Goal: Information Seeking & Learning: Learn about a topic

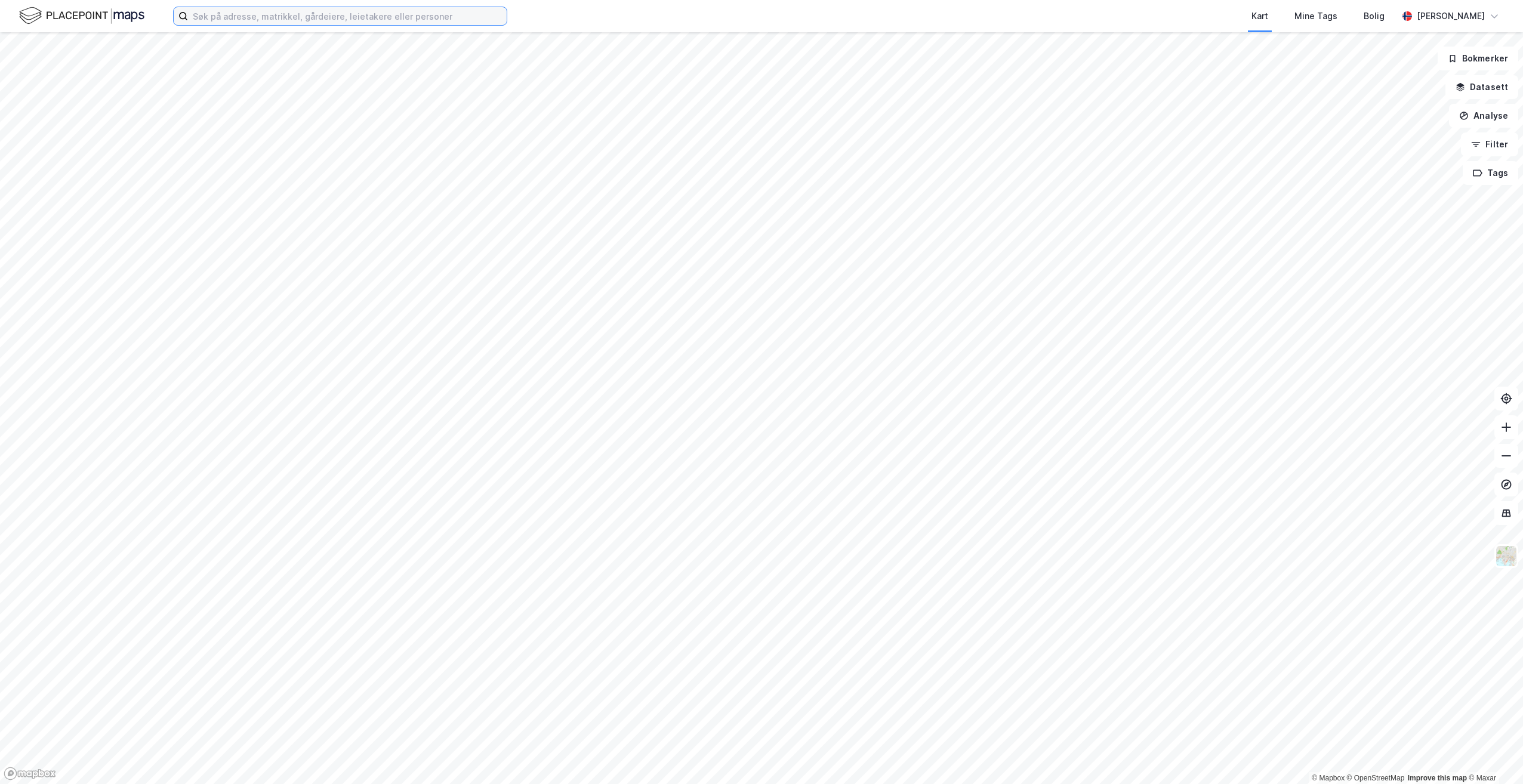
click at [251, 15] on input at bounding box center [348, 15] width 319 height 18
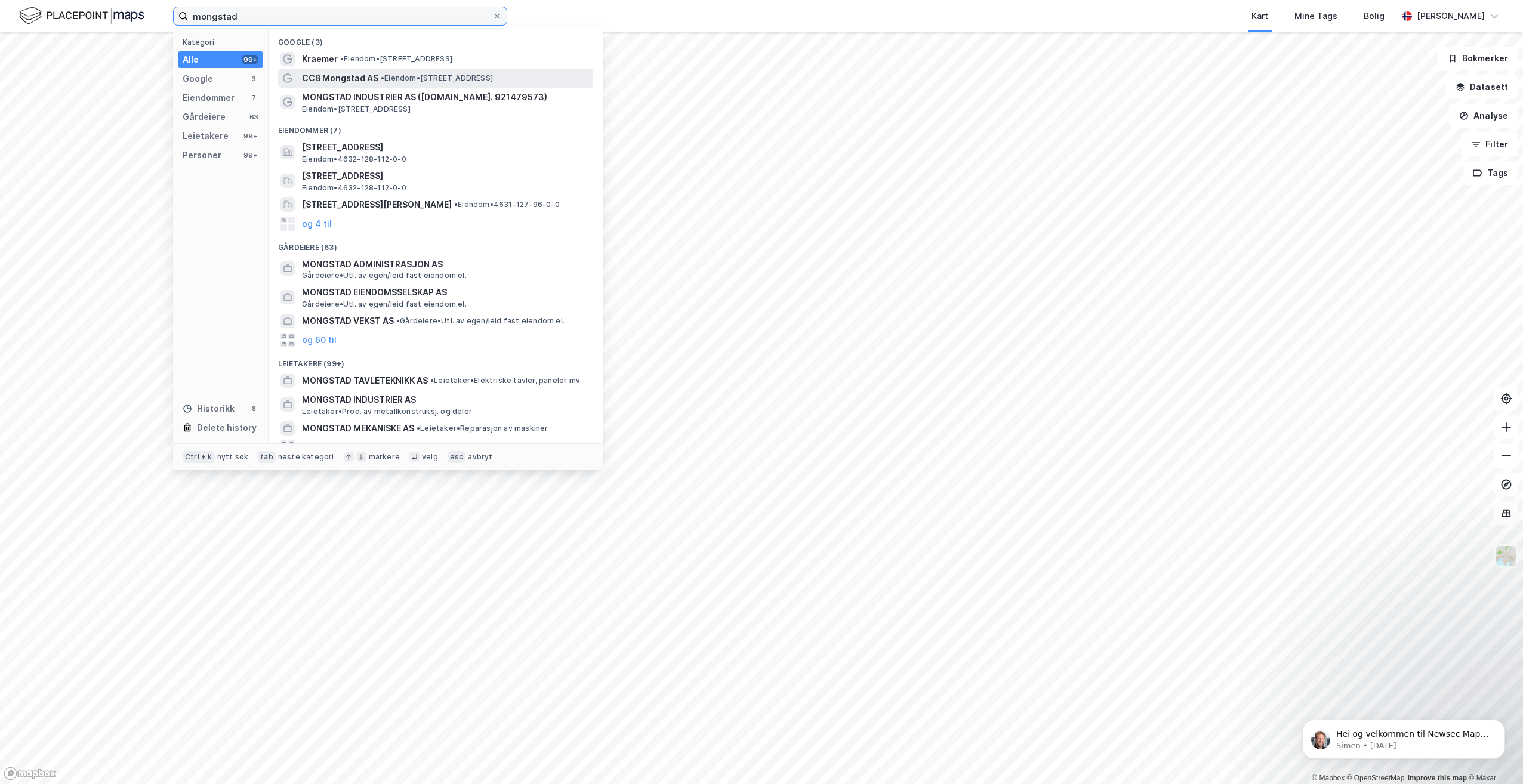
type input "mongstad"
click at [421, 74] on span "• Eiendom • [STREET_ADDRESS]" at bounding box center [437, 78] width 112 height 9
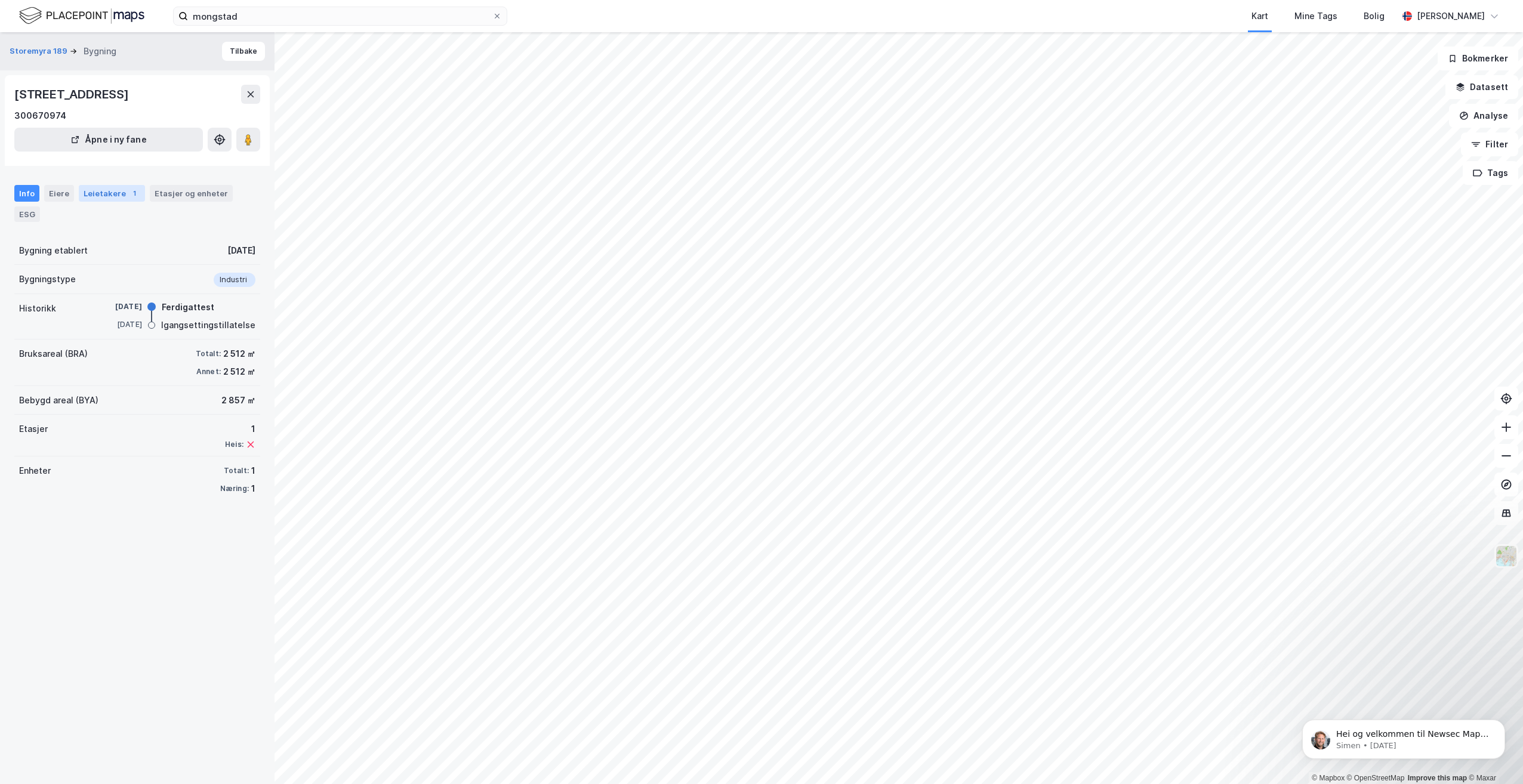
click at [92, 199] on div "Leietakere 1" at bounding box center [112, 193] width 66 height 17
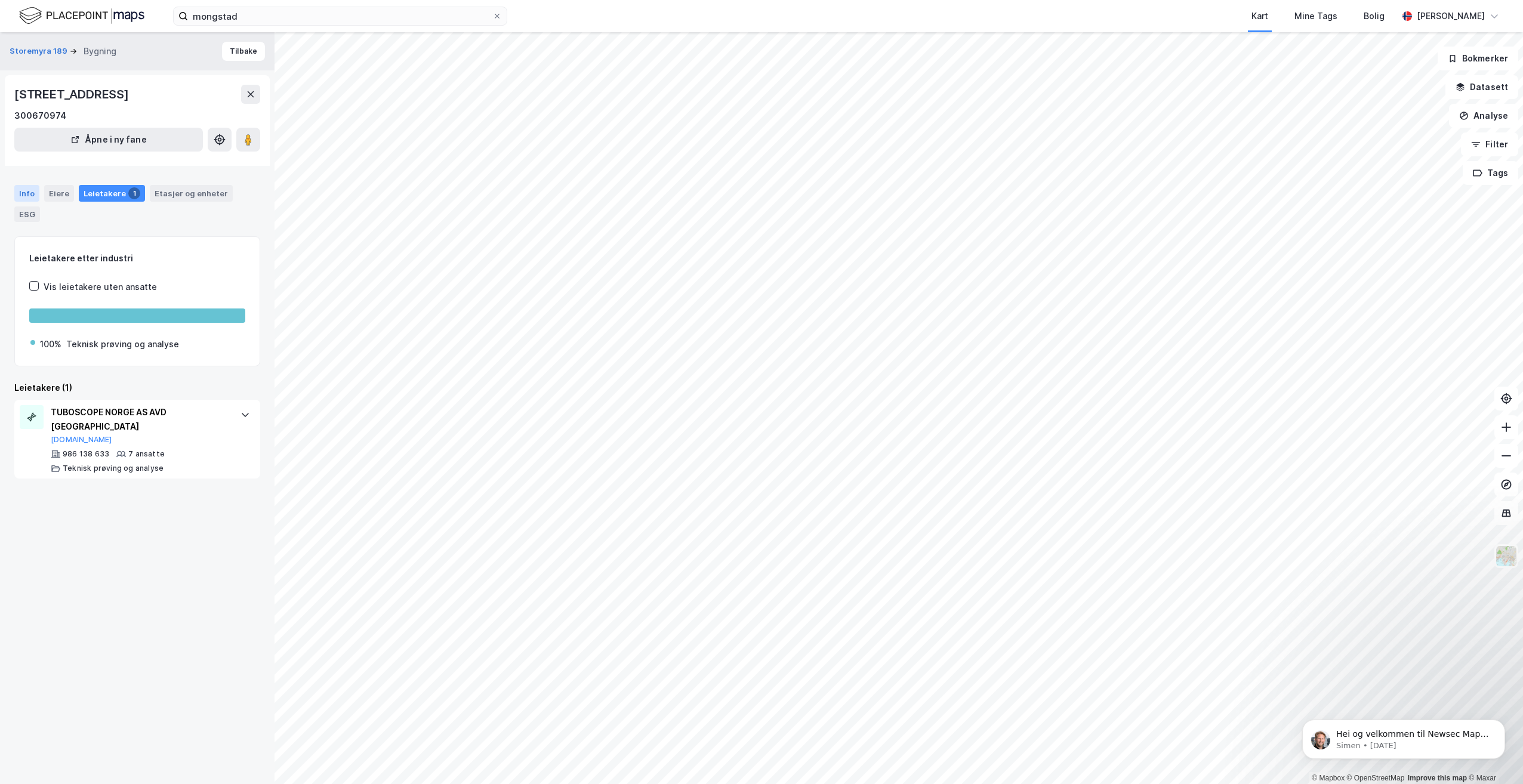
click at [38, 194] on div "Info" at bounding box center [26, 193] width 25 height 17
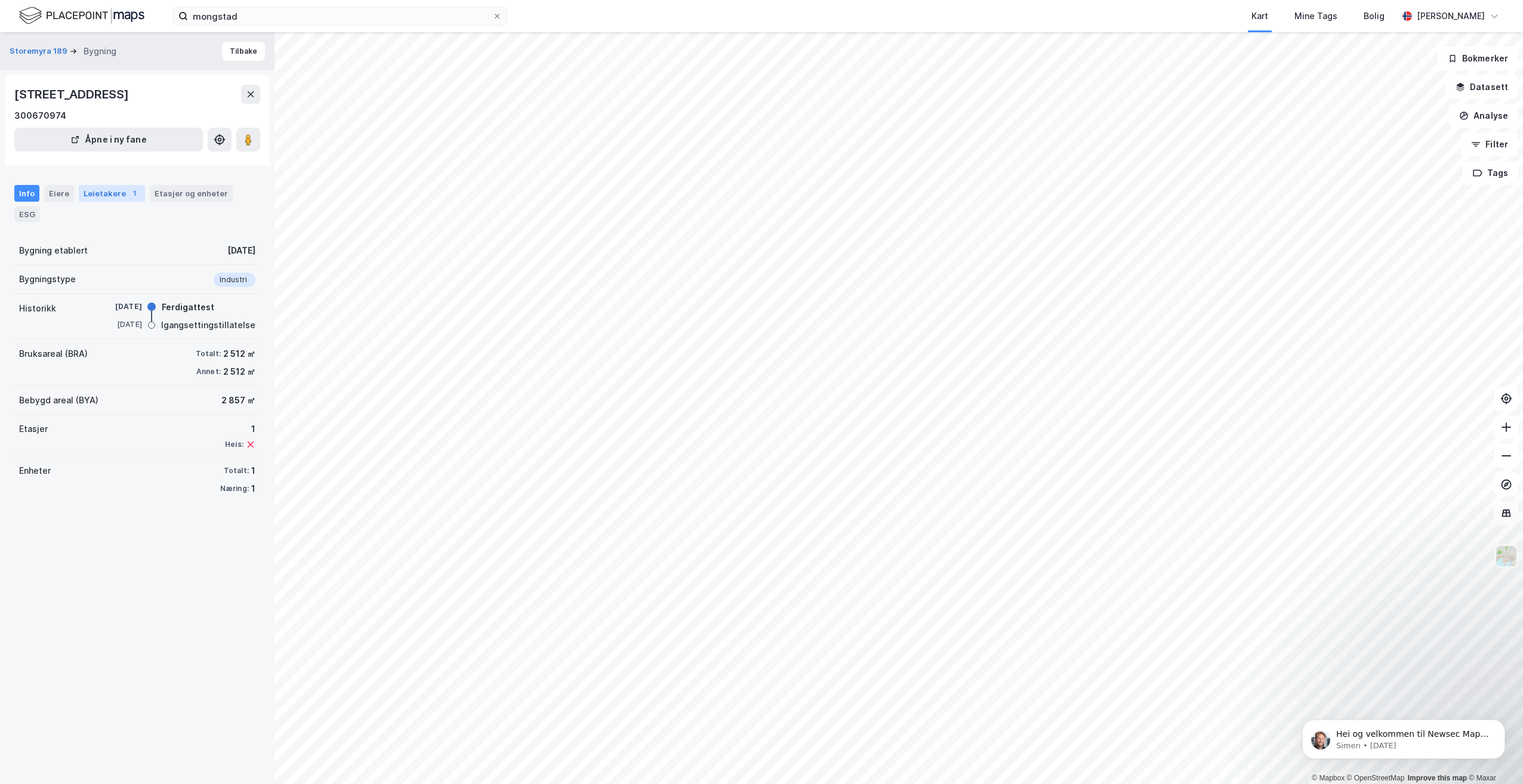
click at [141, 200] on div "Info Eiere Leietakere 1 Etasjer og enheter ESG" at bounding box center [137, 203] width 245 height 37
click at [127, 199] on div "Leietakere 1" at bounding box center [112, 193] width 66 height 17
